Goal: Transaction & Acquisition: Purchase product/service

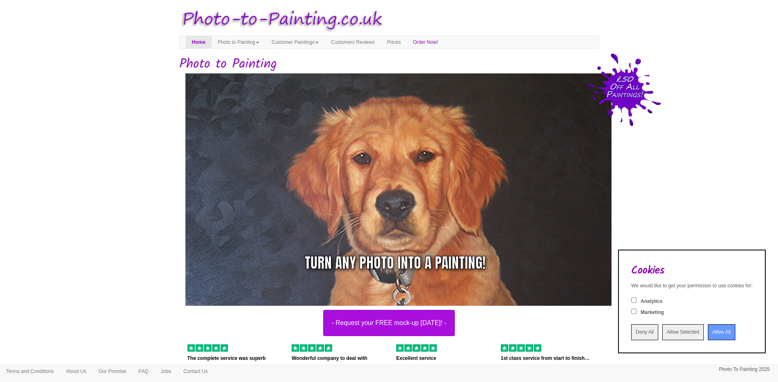
click at [631, 333] on input "Deny All" at bounding box center [644, 332] width 27 height 16
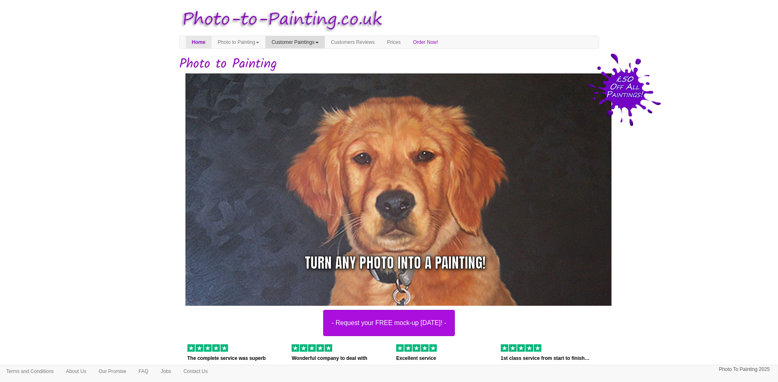
click at [299, 46] on link "Customer Paintings" at bounding box center [294, 42] width 59 height 12
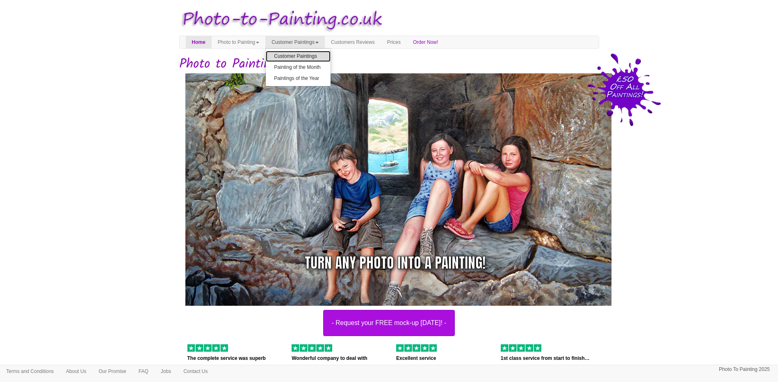
click at [300, 57] on link "Customer Paintings" at bounding box center [298, 56] width 65 height 11
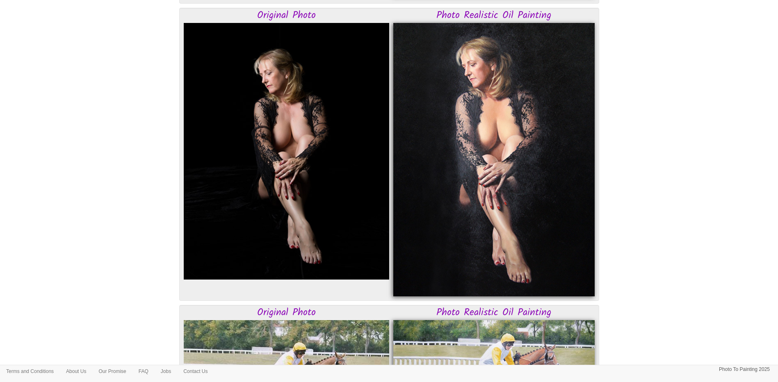
scroll to position [1148, 0]
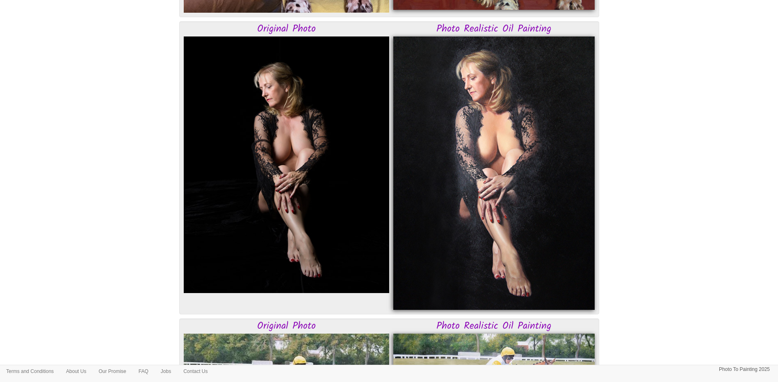
click at [537, 188] on img at bounding box center [493, 172] width 201 height 273
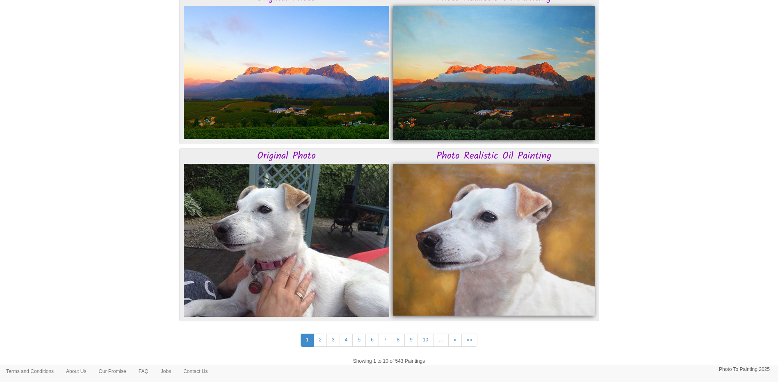
scroll to position [2092, 0]
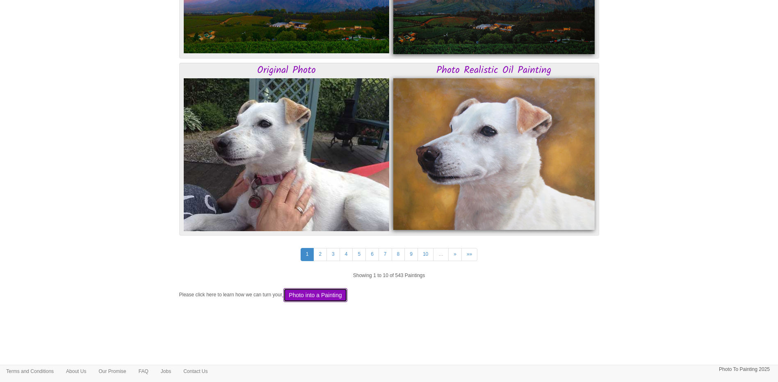
click at [327, 294] on button "Photo into a Painting" at bounding box center [315, 295] width 64 height 14
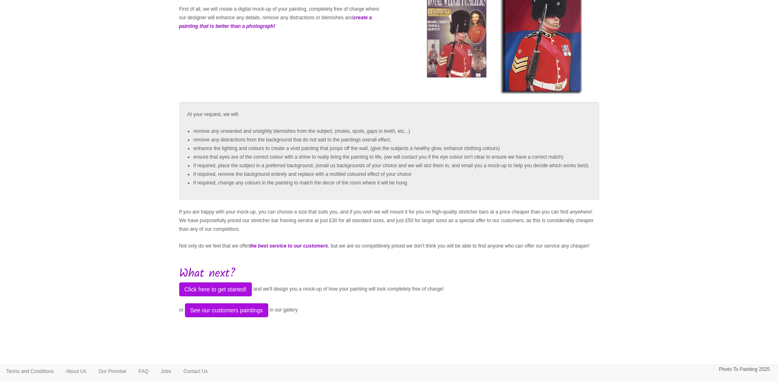
scroll to position [123, 0]
click at [237, 295] on button "Click here to get started!" at bounding box center [215, 289] width 73 height 14
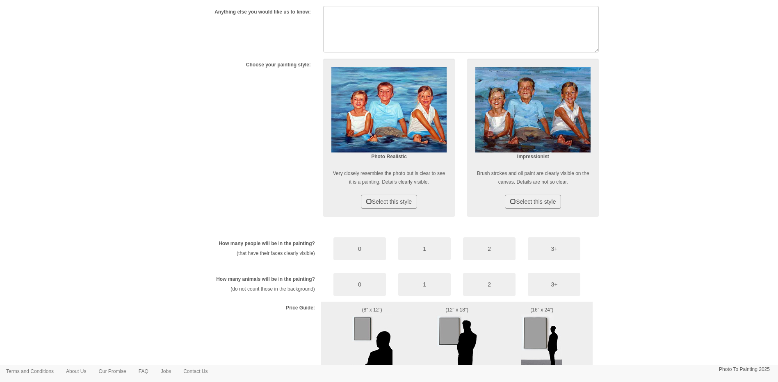
scroll to position [287, 0]
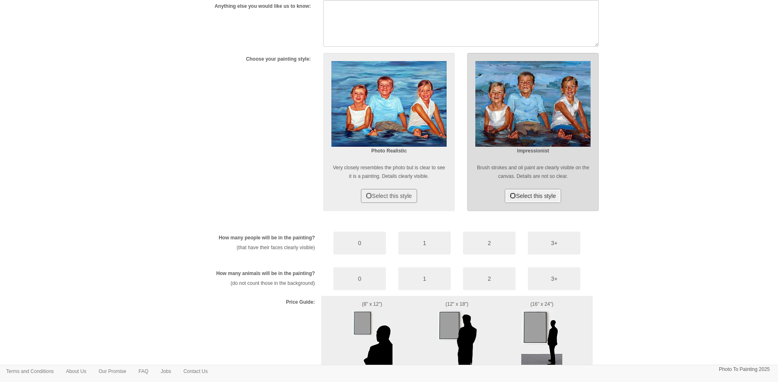
click at [532, 196] on button "Select this style" at bounding box center [533, 196] width 56 height 14
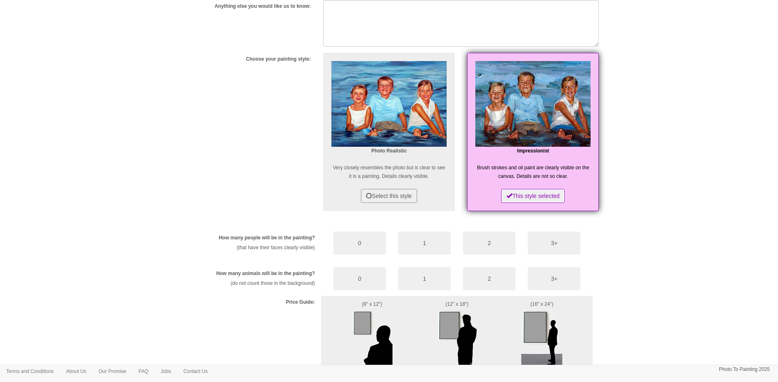
click at [532, 196] on button "This style selected" at bounding box center [533, 196] width 64 height 14
click at [506, 193] on span at bounding box center [509, 196] width 6 height 6
click at [506, 196] on span at bounding box center [509, 196] width 6 height 6
click at [528, 193] on button "This style selected" at bounding box center [533, 196] width 64 height 14
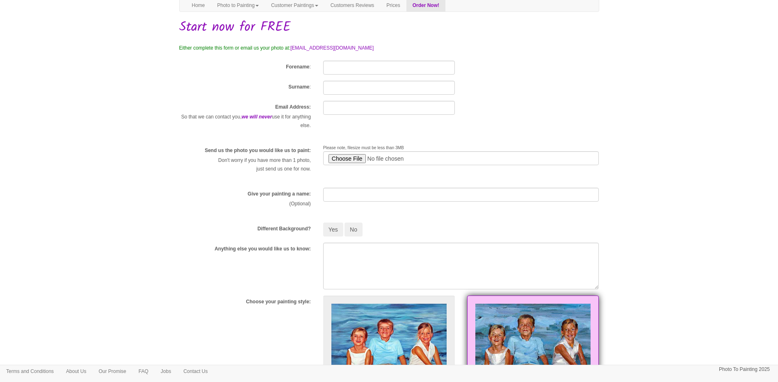
scroll to position [41, 0]
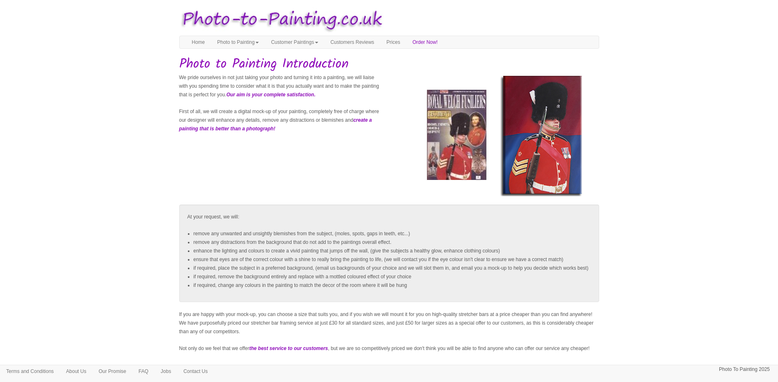
scroll to position [122, 0]
